Goal: Find specific page/section: Find specific page/section

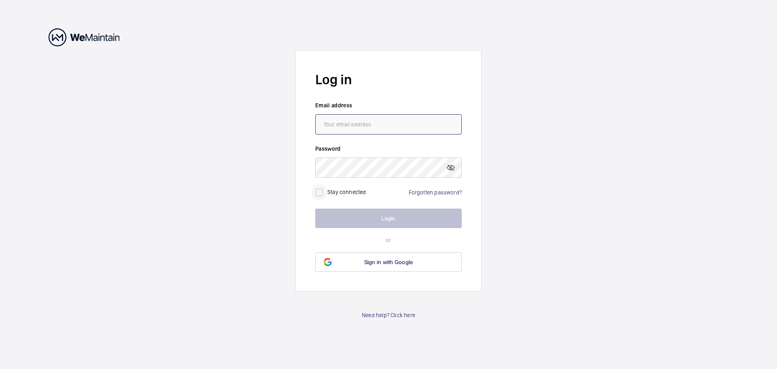
type input "[EMAIL_ADDRESS][DOMAIN_NAME]"
drag, startPoint x: 318, startPoint y: 192, endPoint x: 370, endPoint y: 240, distance: 71.6
click at [318, 192] on input "checkbox" at bounding box center [319, 192] width 16 height 16
checkbox input "true"
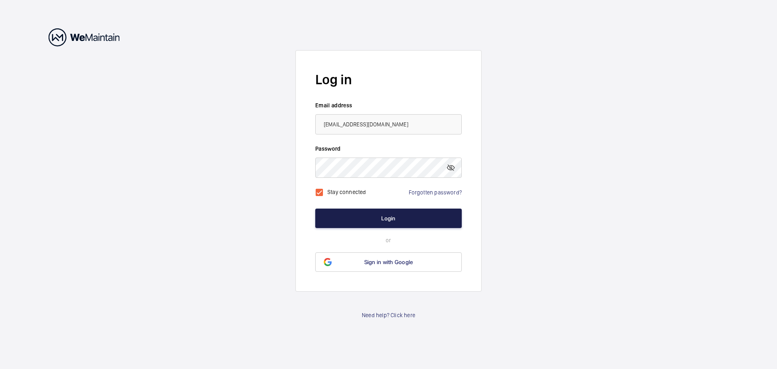
click at [378, 224] on button "Login" at bounding box center [388, 217] width 147 height 19
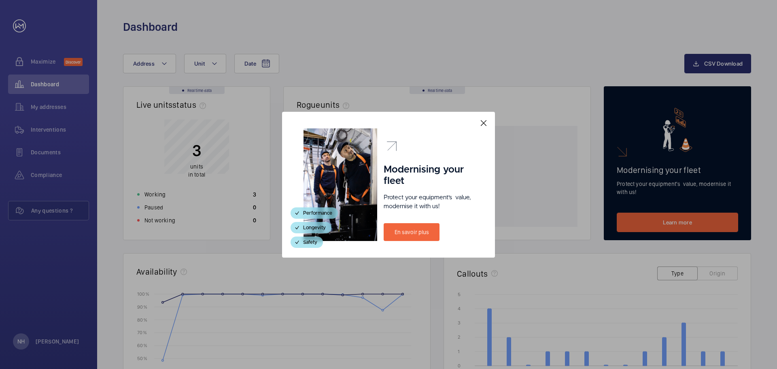
click at [484, 121] on mat-icon at bounding box center [484, 123] width 10 height 10
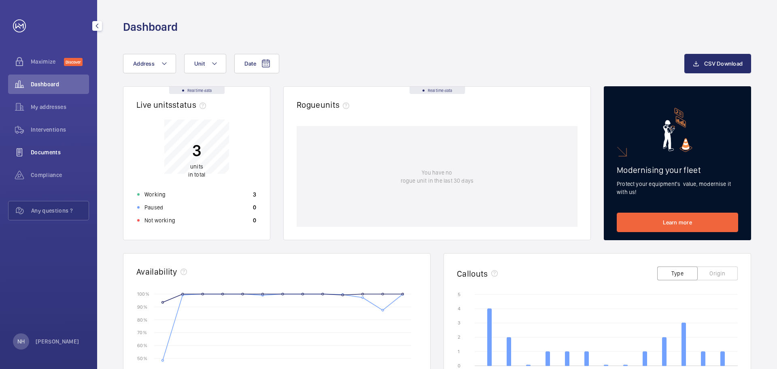
click at [48, 149] on span "Documents" at bounding box center [60, 152] width 58 height 8
